Goal: Use online tool/utility: Utilize a website feature to perform a specific function

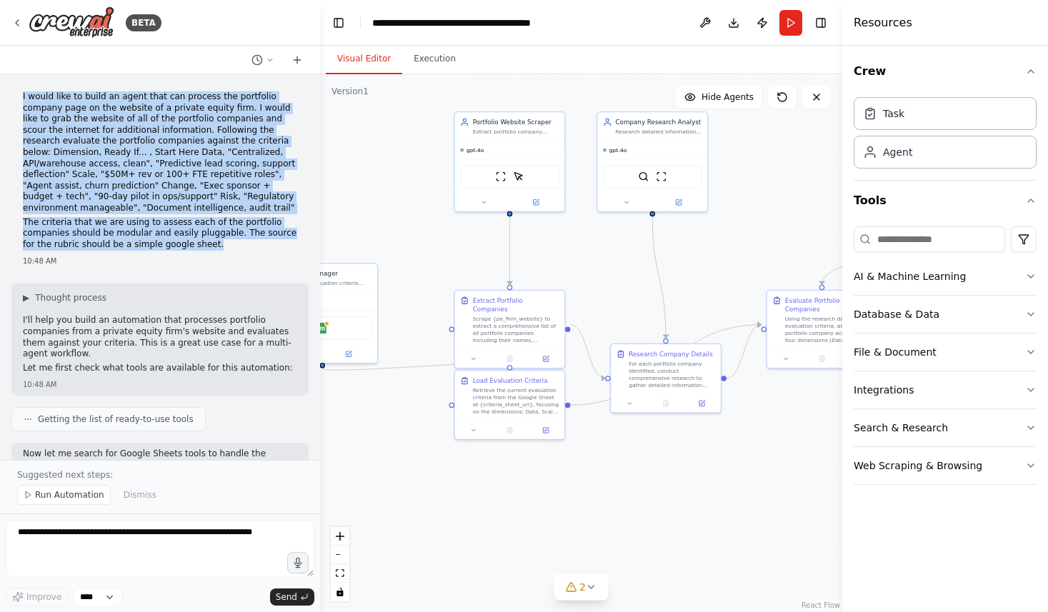
scroll to position [1483, 0]
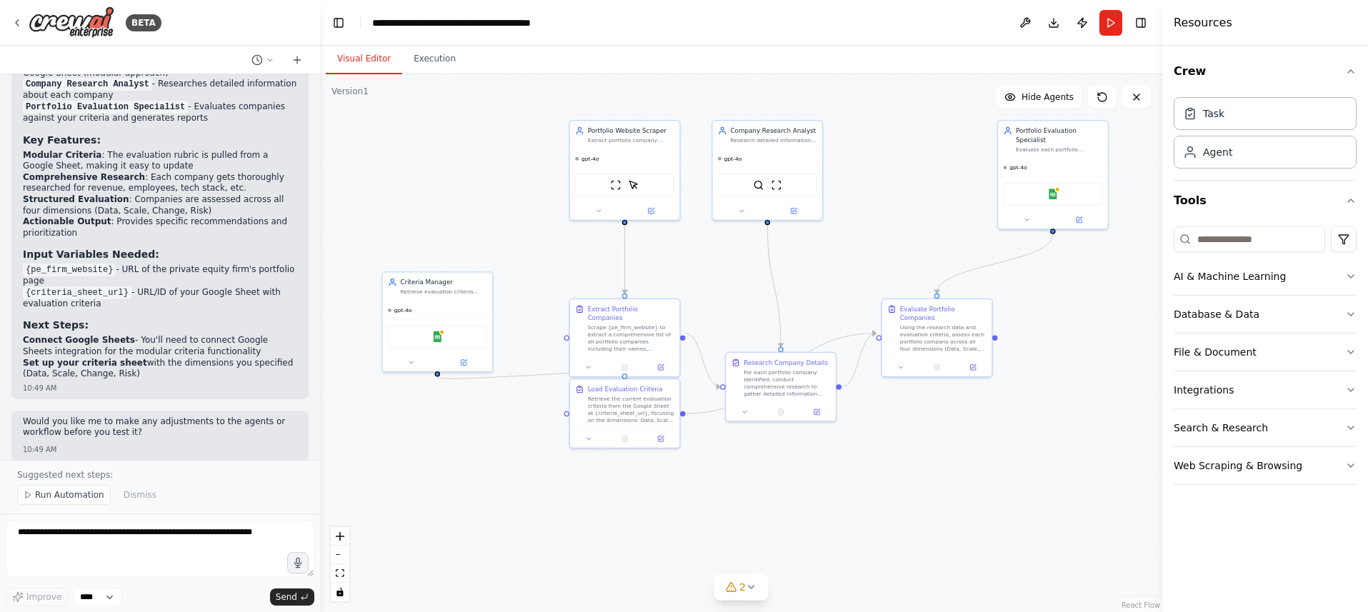
drag, startPoint x: 788, startPoint y: 178, endPoint x: 886, endPoint y: 171, distance: 98.8
click at [887, 172] on div ".deletable-edge-delete-btn { width: 20px; height: 20px; border: 0px solid #ffff…" at bounding box center [741, 343] width 842 height 538
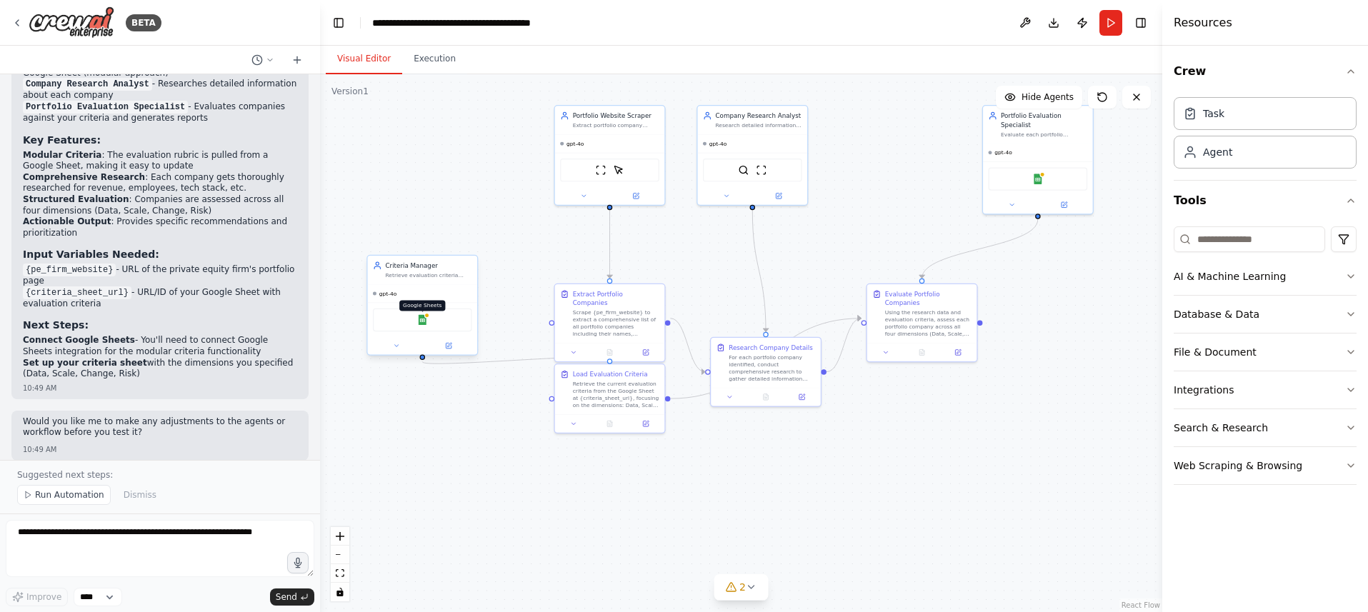
click at [417, 324] on img at bounding box center [422, 319] width 11 height 11
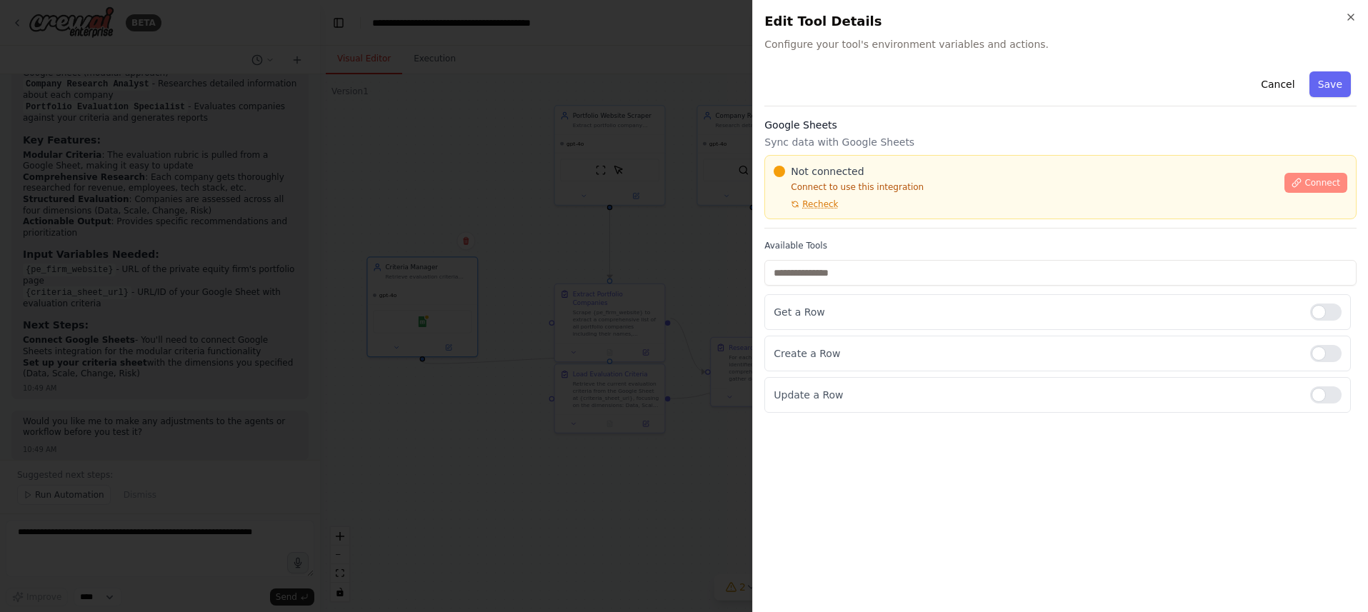
click at [1047, 185] on span "Connect" at bounding box center [1322, 182] width 36 height 11
click at [866, 188] on p "Connect to use this integration" at bounding box center [1024, 186] width 502 height 11
click at [828, 199] on span "Recheck" at bounding box center [820, 204] width 36 height 11
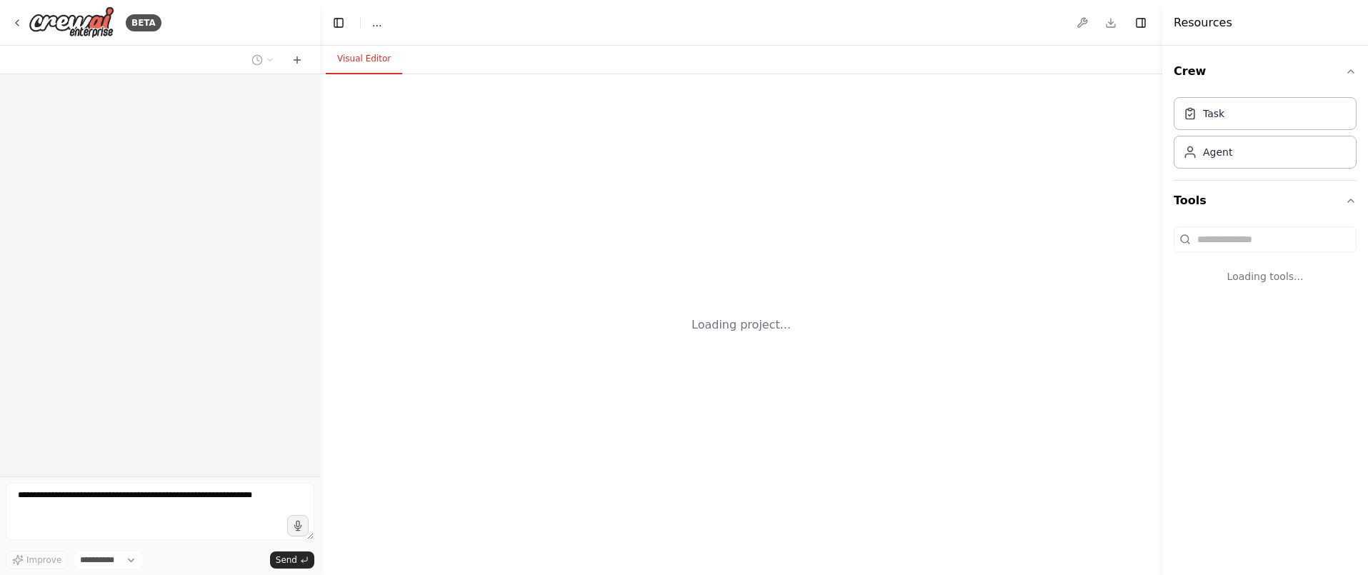
select select "****"
